Goal: Information Seeking & Learning: Find specific page/section

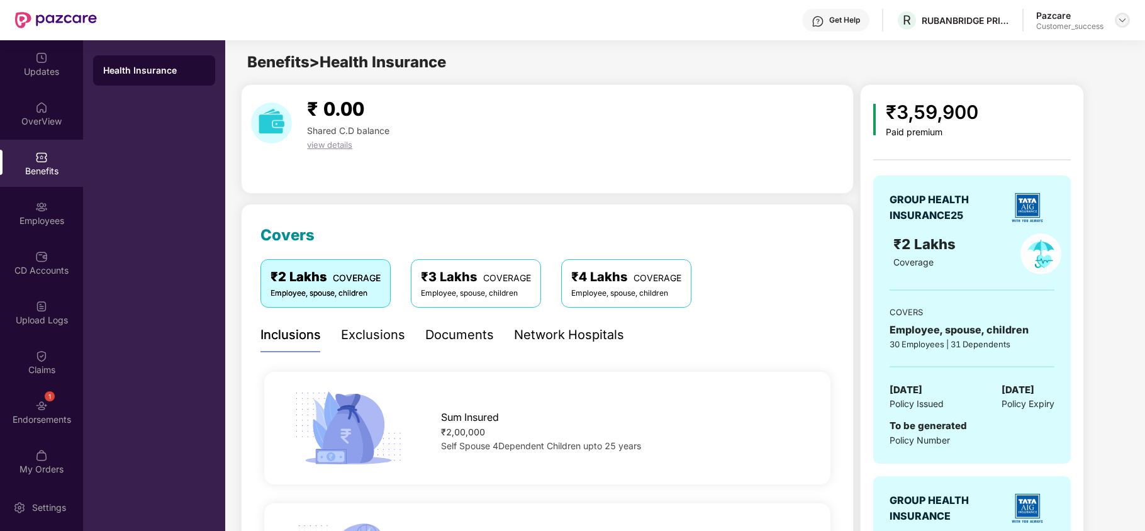
click at [1127, 23] on div at bounding box center [1122, 20] width 15 height 15
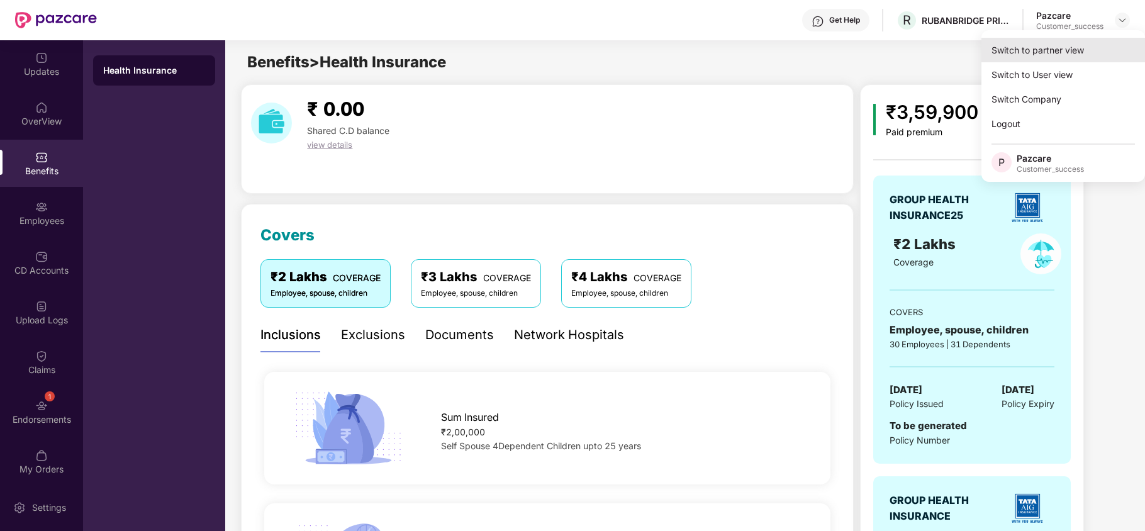
click at [1096, 48] on div "Switch to partner view" at bounding box center [1063, 50] width 164 height 25
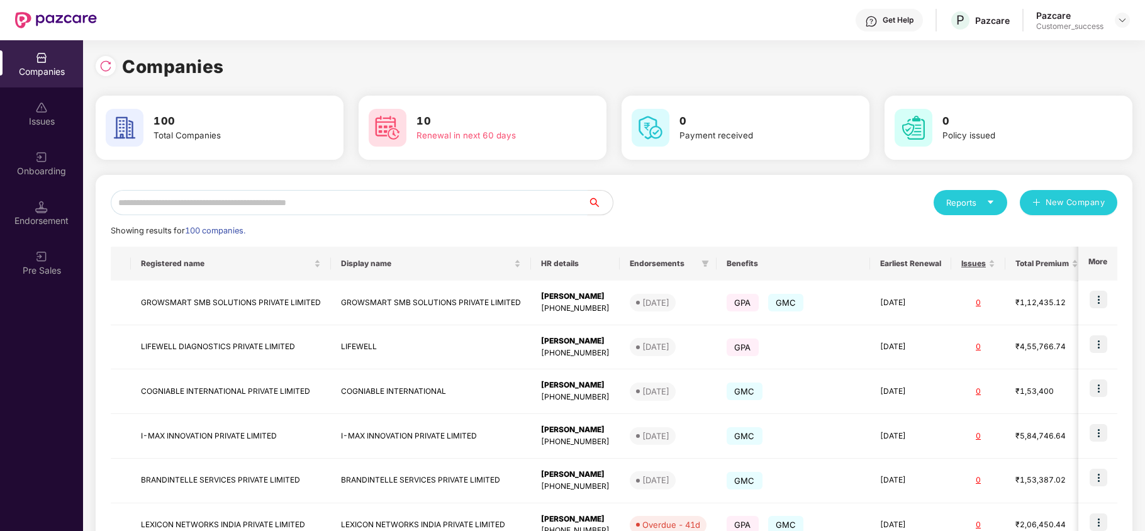
click at [292, 202] on input "text" at bounding box center [349, 202] width 477 height 25
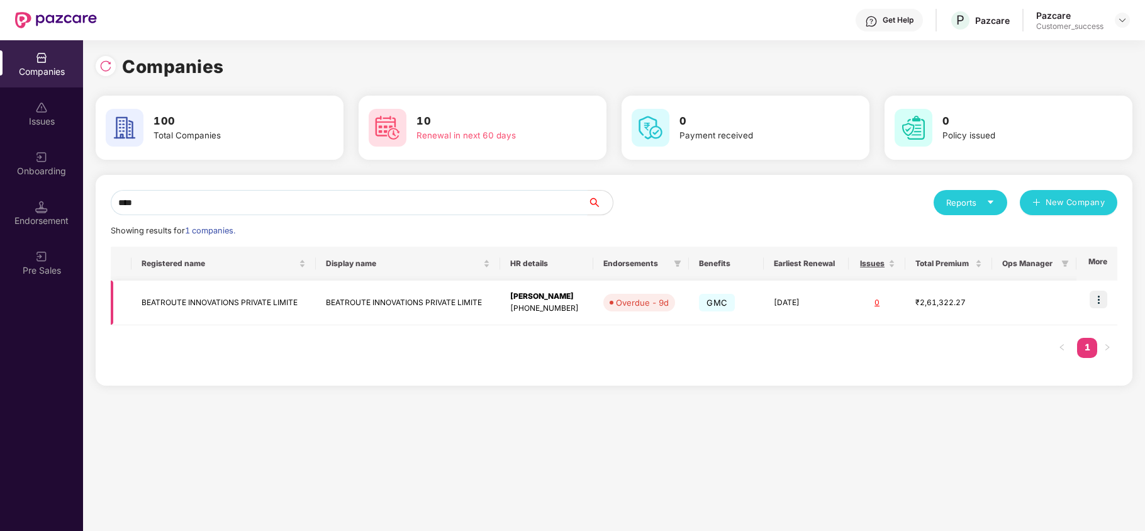
type input "****"
click at [1097, 300] on img at bounding box center [1099, 300] width 18 height 18
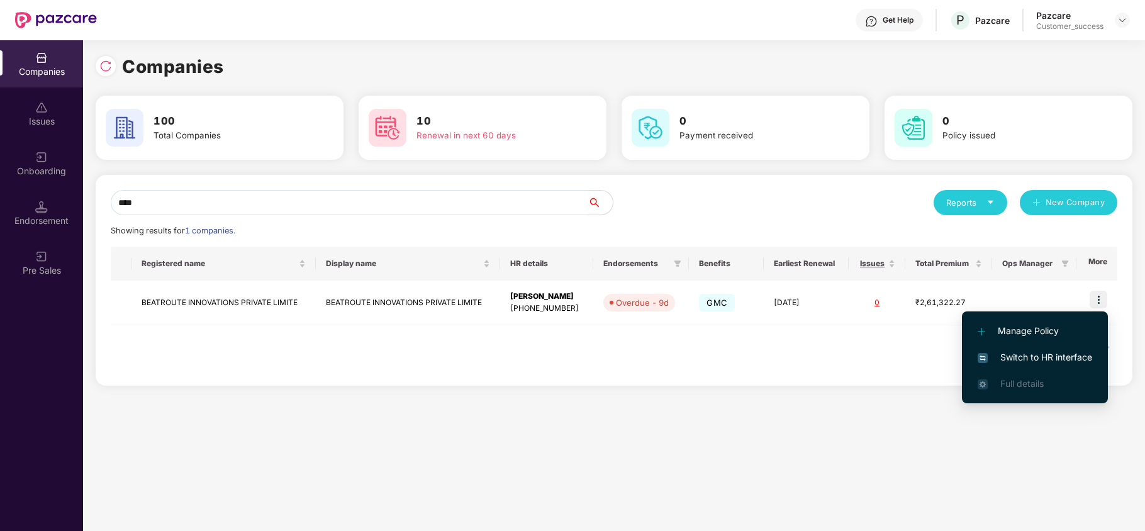
click at [1046, 358] on span "Switch to HR interface" at bounding box center [1035, 357] width 114 height 14
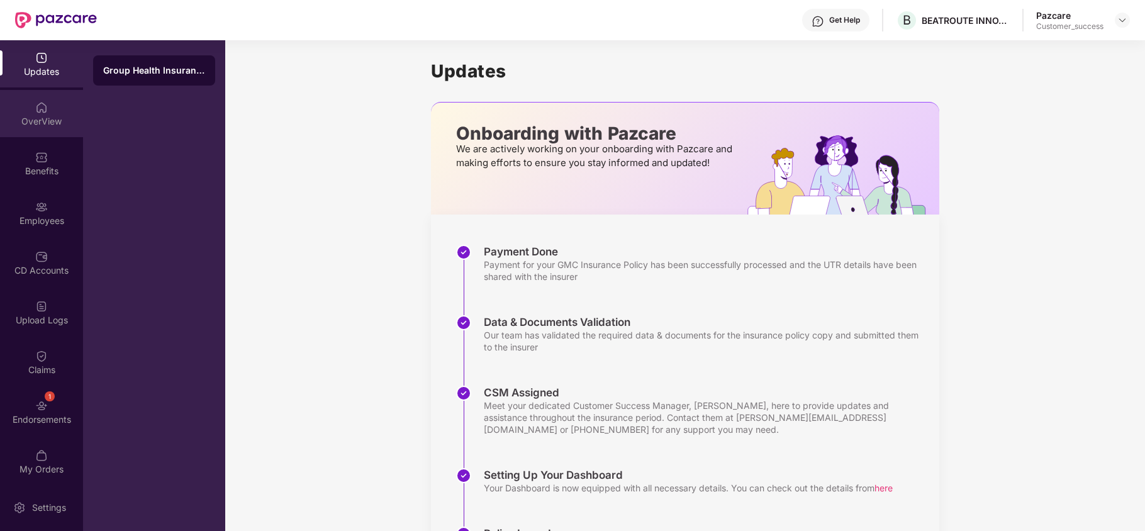
click at [24, 132] on div "OverView" at bounding box center [41, 113] width 83 height 47
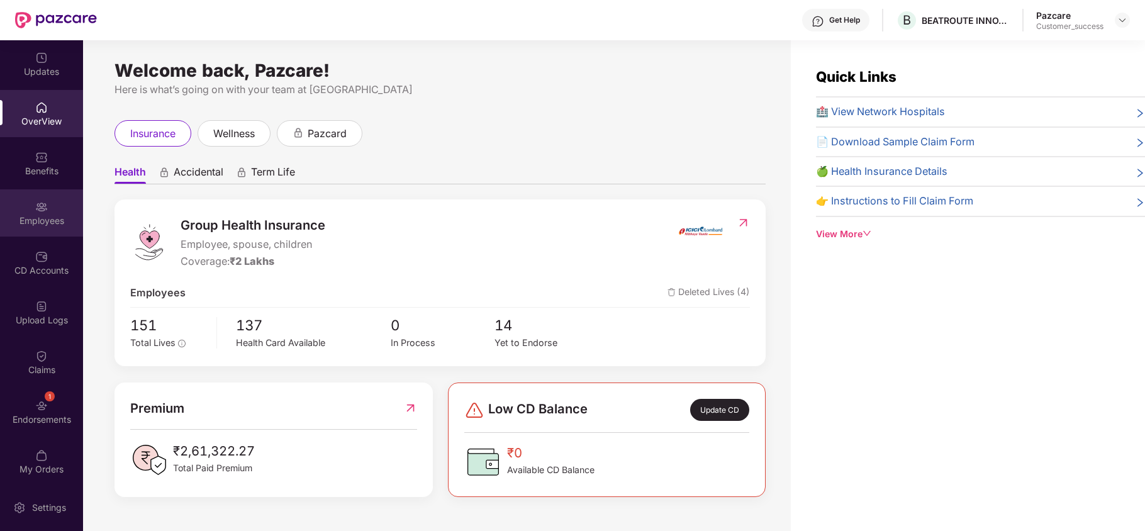
click at [33, 215] on div "Employees" at bounding box center [41, 221] width 83 height 13
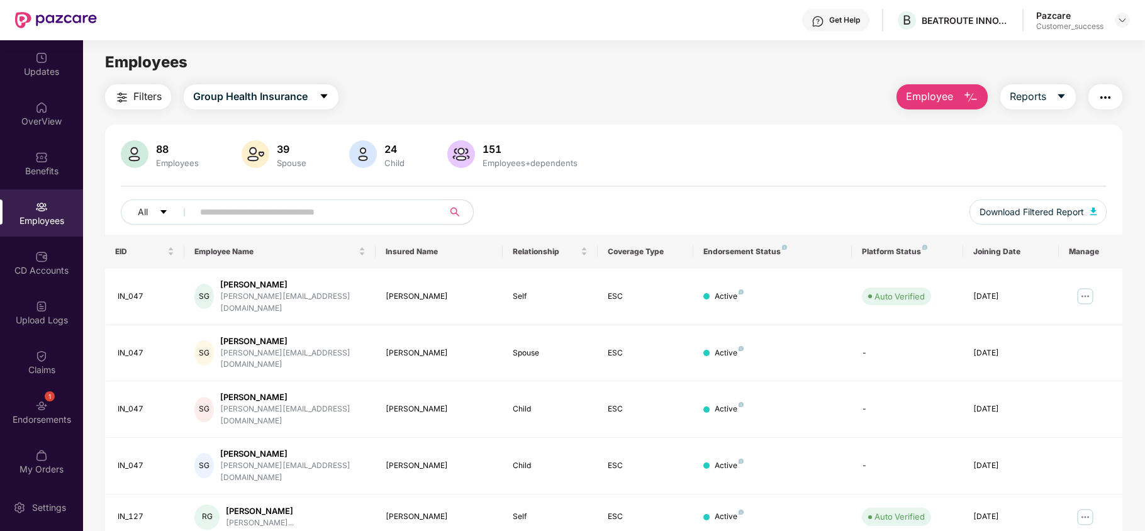
click at [258, 211] on input "text" at bounding box center [313, 212] width 226 height 19
click at [1125, 21] on img at bounding box center [1122, 20] width 10 height 10
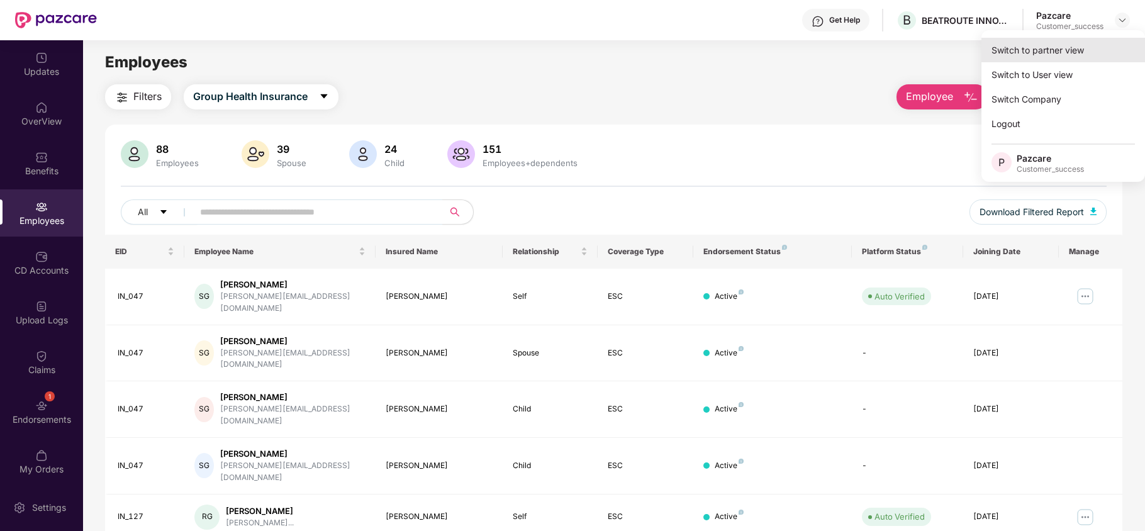
click at [1081, 60] on div "Switch to partner view" at bounding box center [1063, 50] width 164 height 25
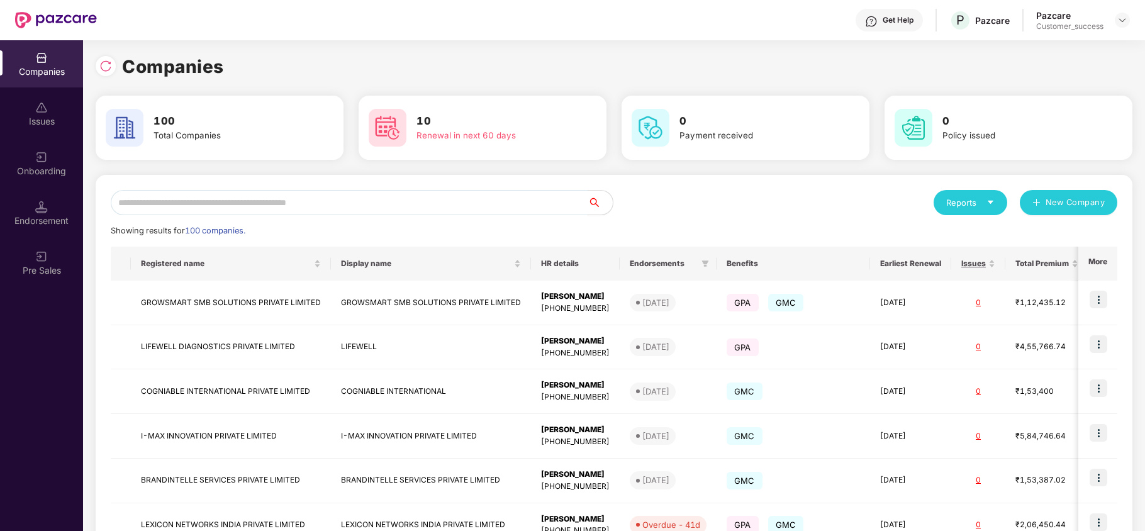
click at [187, 213] on input "text" at bounding box center [349, 202] width 477 height 25
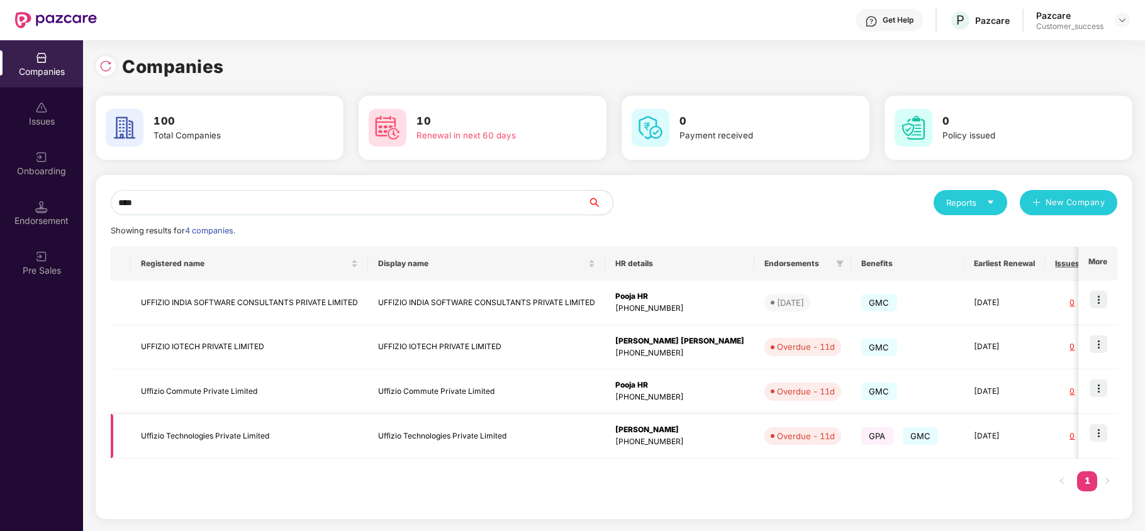
type input "****"
click at [1100, 435] on img at bounding box center [1099, 433] width 18 height 18
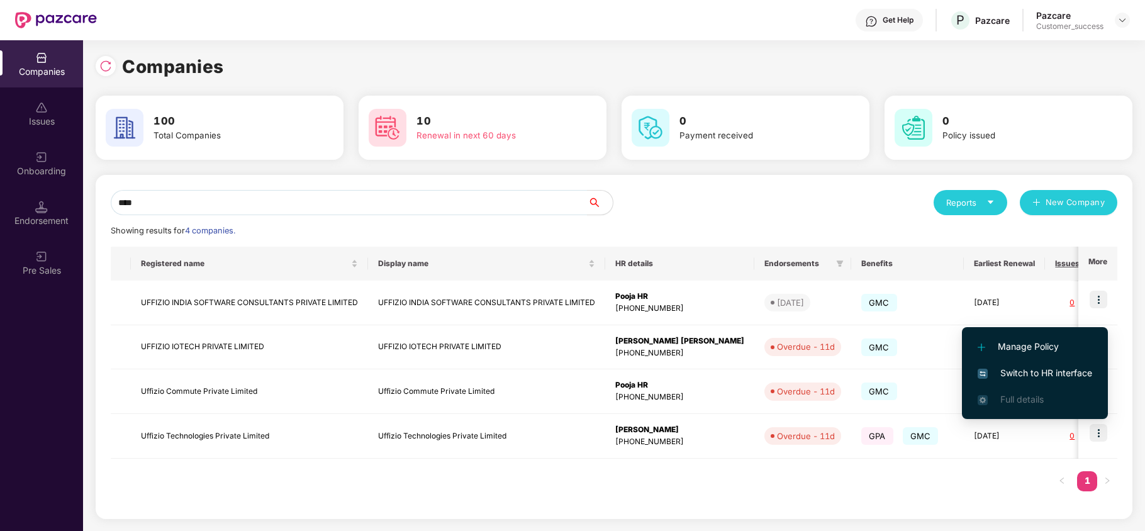
click at [1025, 363] on li "Switch to HR interface" at bounding box center [1035, 373] width 146 height 26
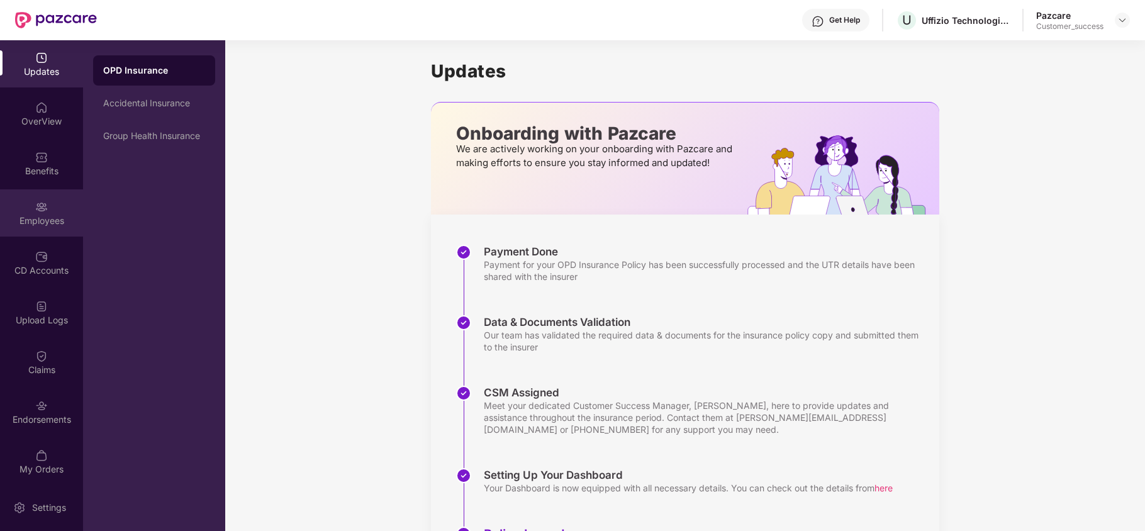
click at [43, 230] on div "Employees" at bounding box center [41, 212] width 83 height 47
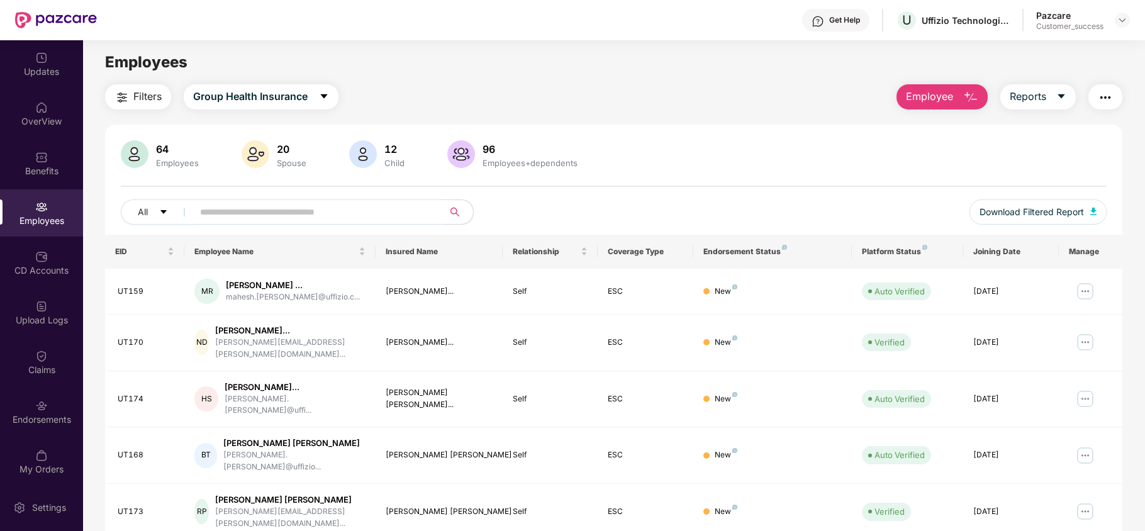
click at [270, 204] on input "text" at bounding box center [313, 212] width 226 height 19
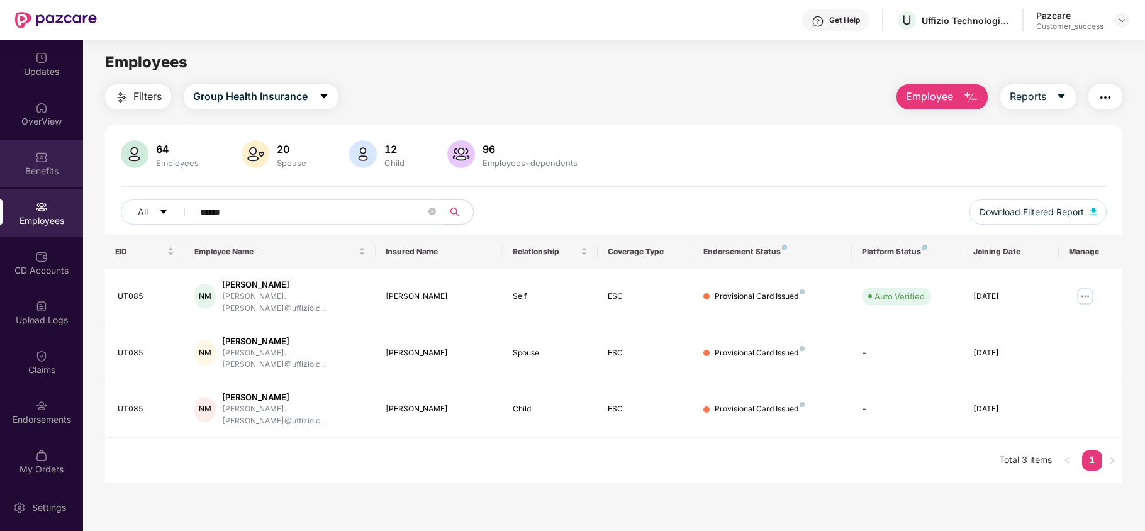
type input "******"
click at [45, 170] on div "Benefits" at bounding box center [41, 171] width 83 height 13
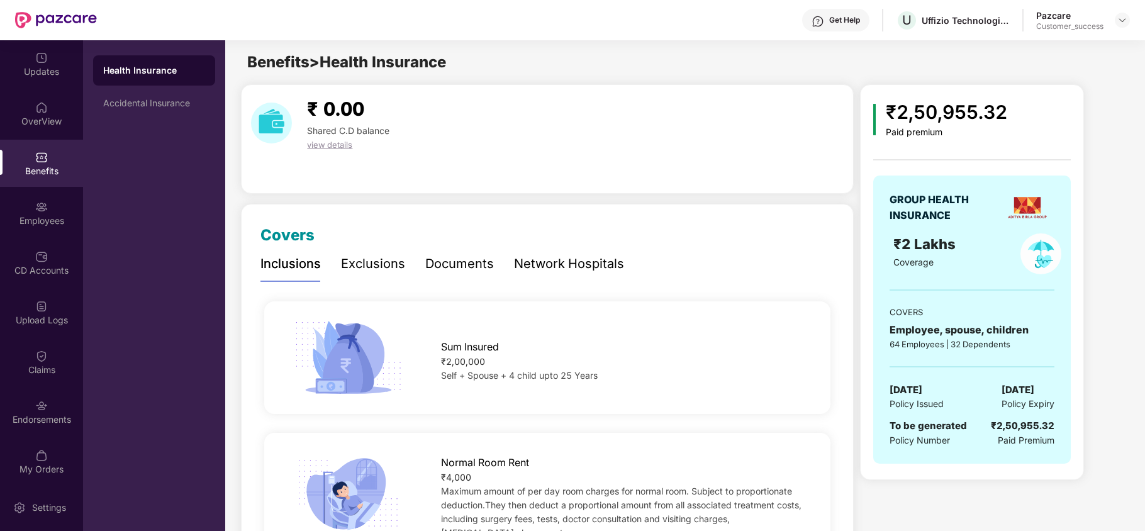
click at [601, 257] on div "Network Hospitals" at bounding box center [569, 264] width 110 height 20
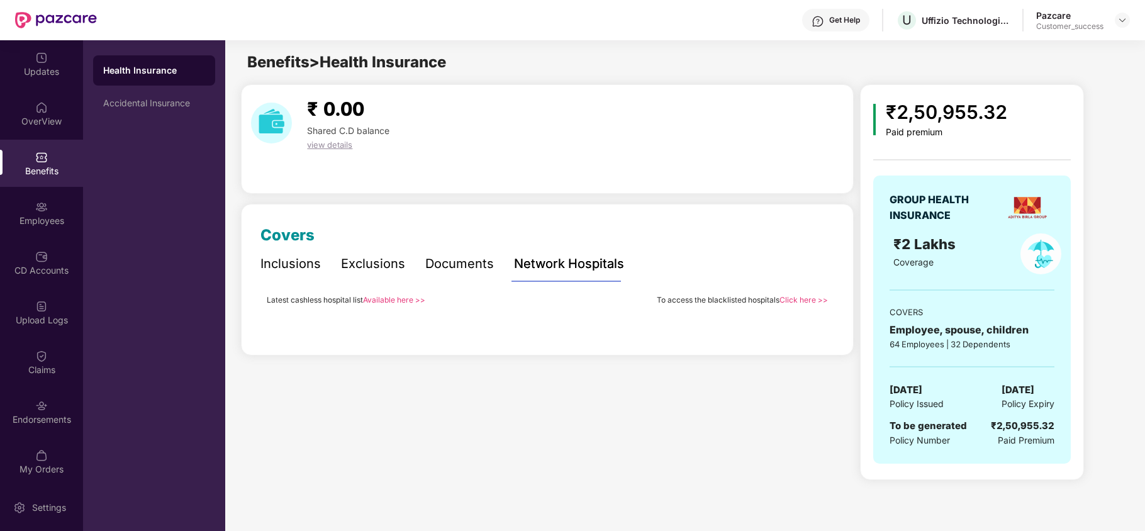
click at [385, 291] on div "Inclusions Exclusions Documents Network Hospitals Sum Insured ₹2,00,000 Self + …" at bounding box center [546, 282] width 573 height 70
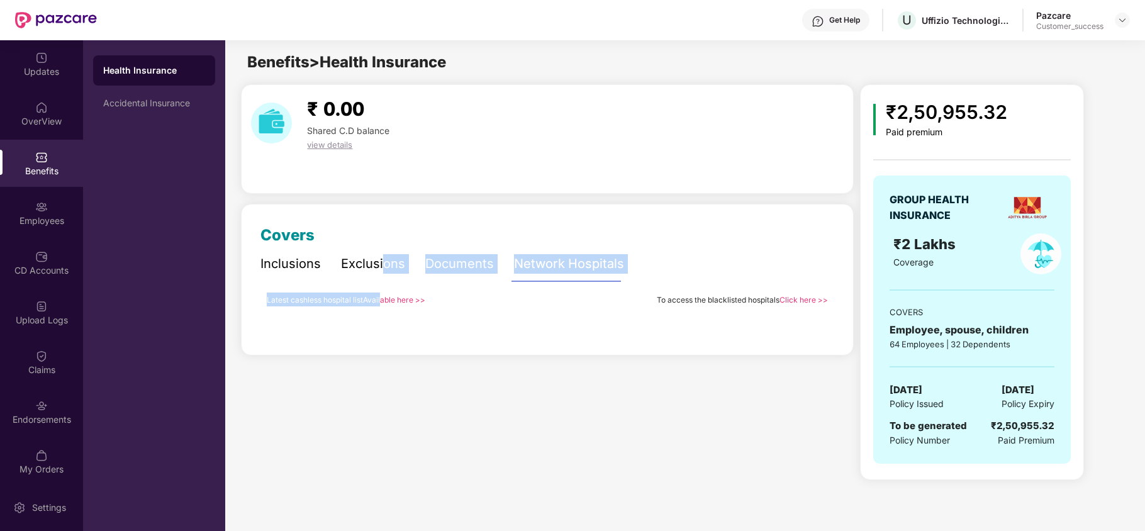
click at [381, 303] on link "Available here >>" at bounding box center [394, 299] width 62 height 9
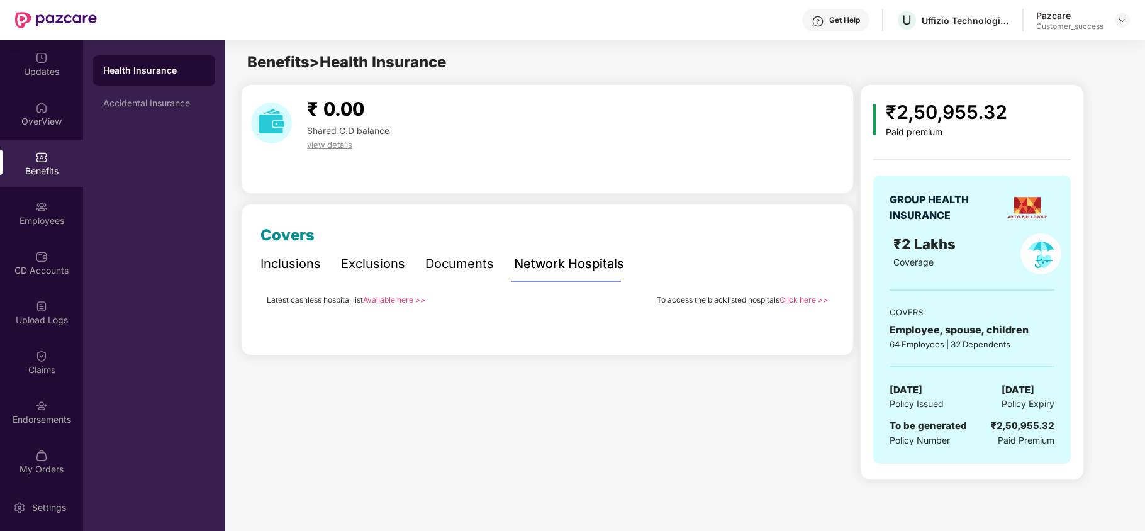
click at [450, 177] on div "₹ 0.00 Shared C.D balance view details" at bounding box center [547, 138] width 612 height 109
click at [1126, 20] on img at bounding box center [1122, 20] width 10 height 10
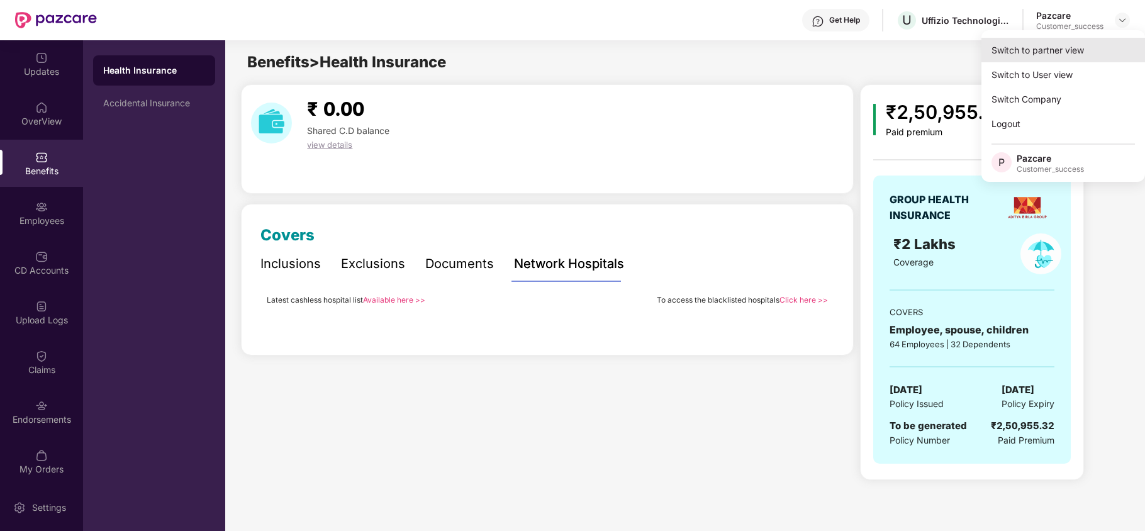
click at [1095, 42] on div "Switch to partner view" at bounding box center [1063, 50] width 164 height 25
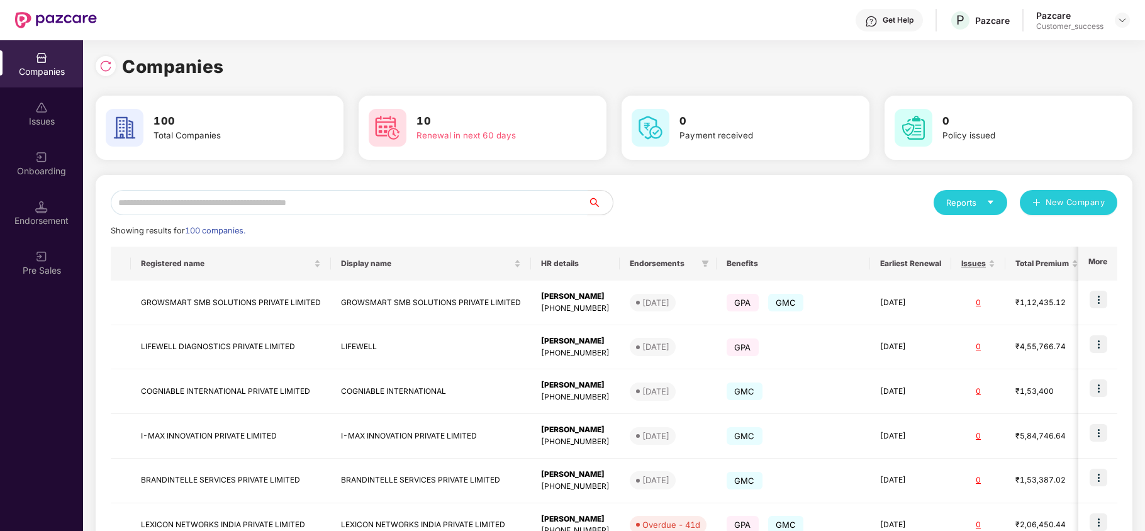
click at [270, 191] on input "text" at bounding box center [349, 202] width 477 height 25
